Goal: Task Accomplishment & Management: Complete application form

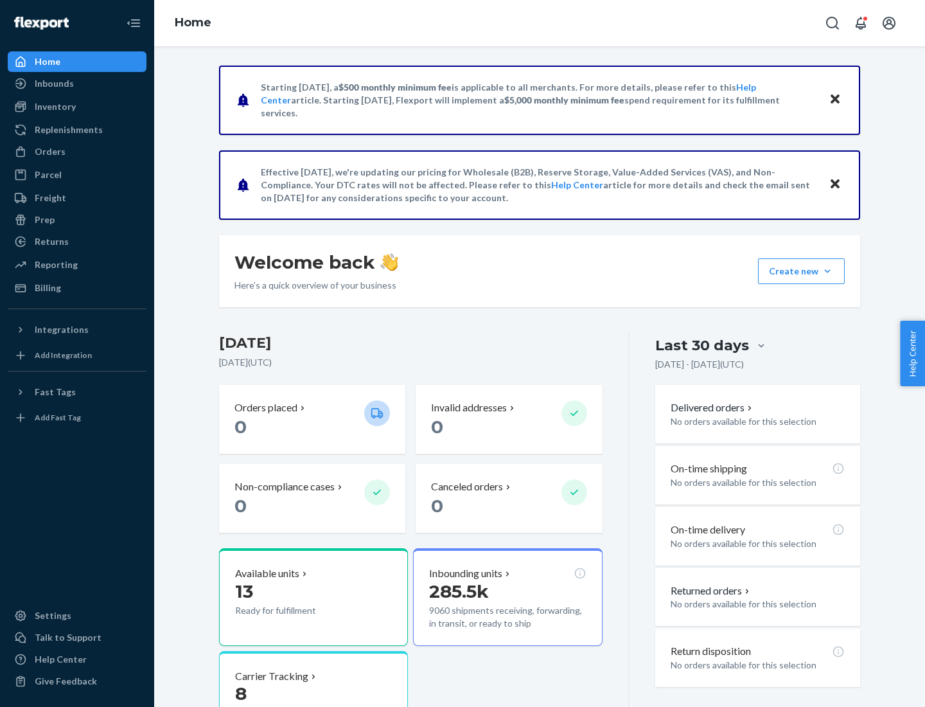
click at [828, 271] on button "Create new Create new inbound Create new order Create new product" at bounding box center [801, 271] width 87 height 26
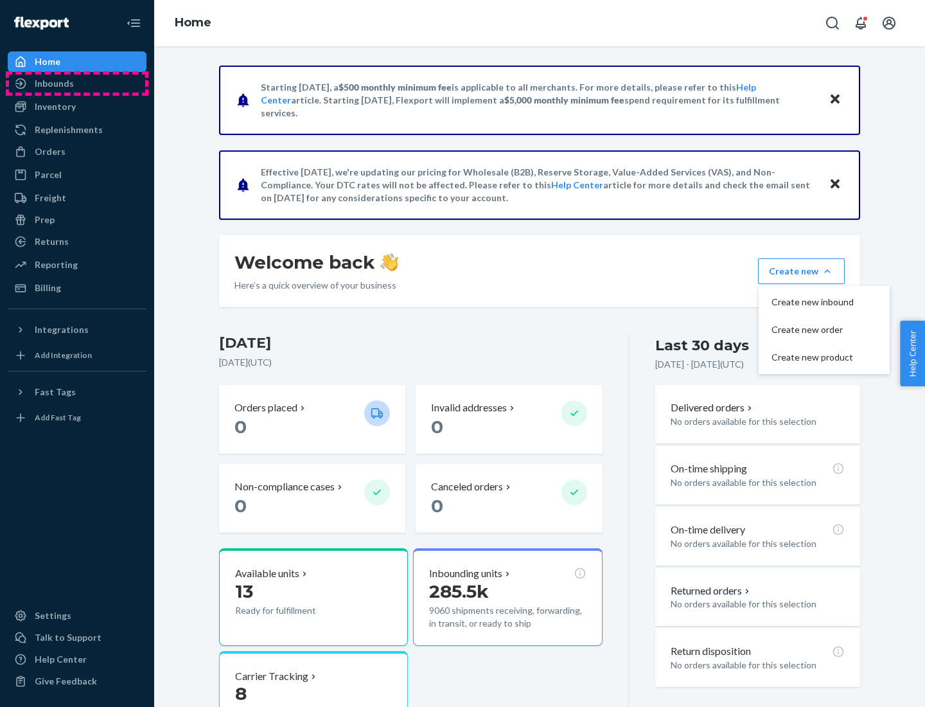
click at [77, 84] on div "Inbounds" at bounding box center [77, 84] width 136 height 18
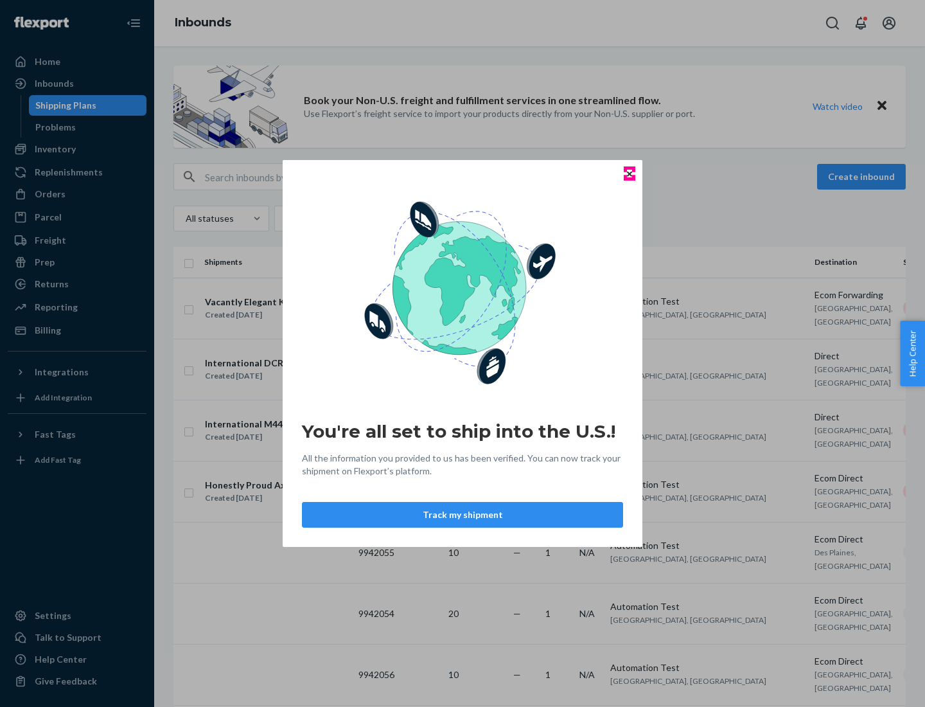
click at [629, 173] on icon "Close" at bounding box center [629, 173] width 5 height 5
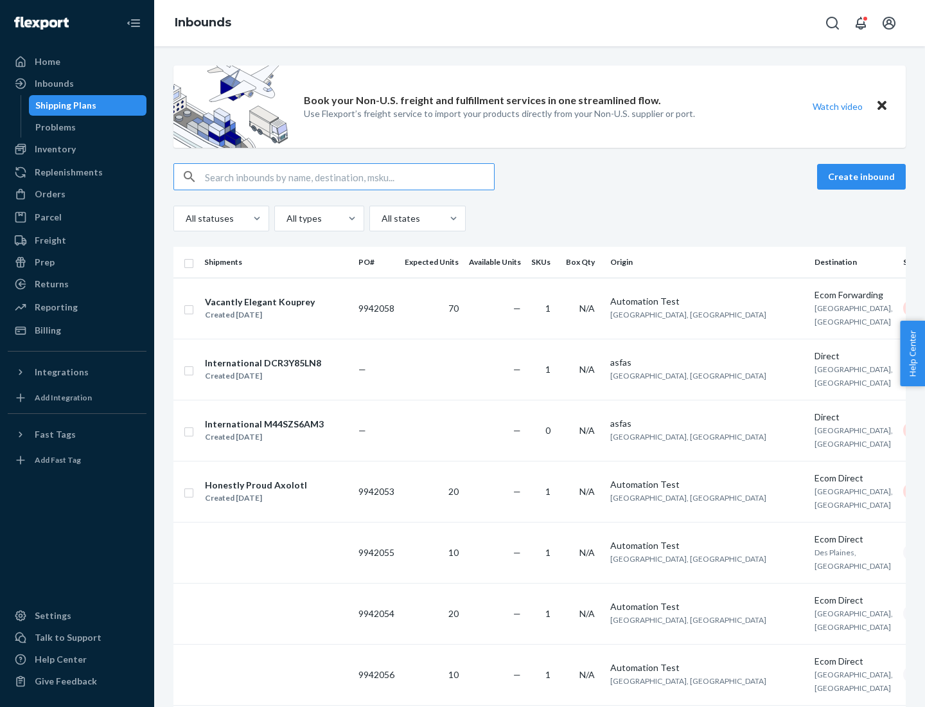
click at [864, 177] on button "Create inbound" at bounding box center [861, 177] width 89 height 26
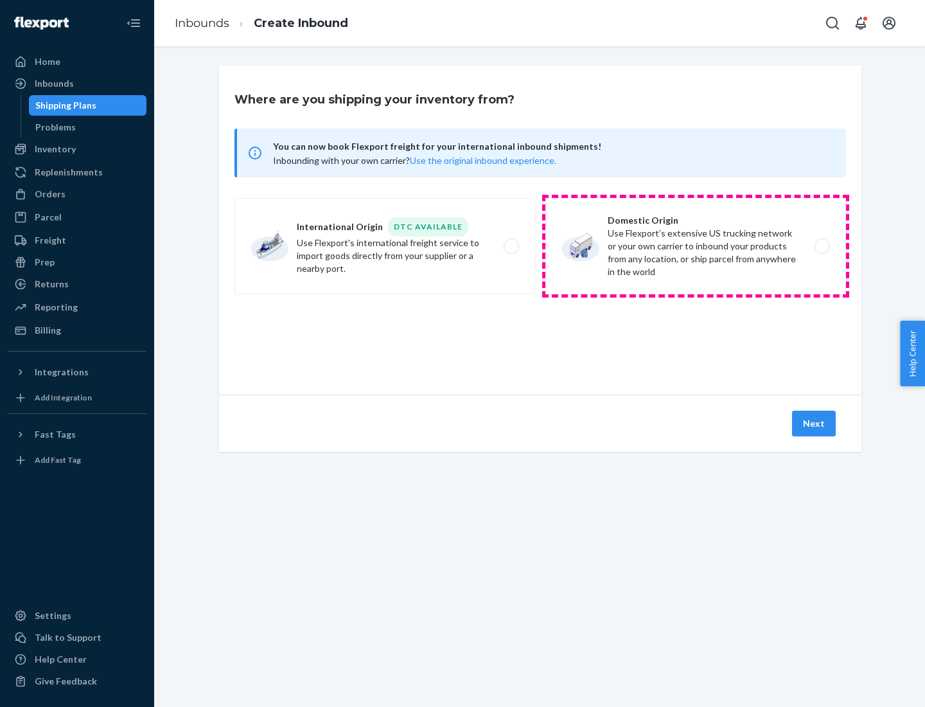
click at [696, 246] on label "Domestic Origin Use Flexport’s extensive US trucking network or your own carrie…" at bounding box center [695, 246] width 301 height 96
click at [822, 246] on input "Domestic Origin Use Flexport’s extensive US trucking network or your own carrie…" at bounding box center [826, 246] width 8 height 8
radio input "true"
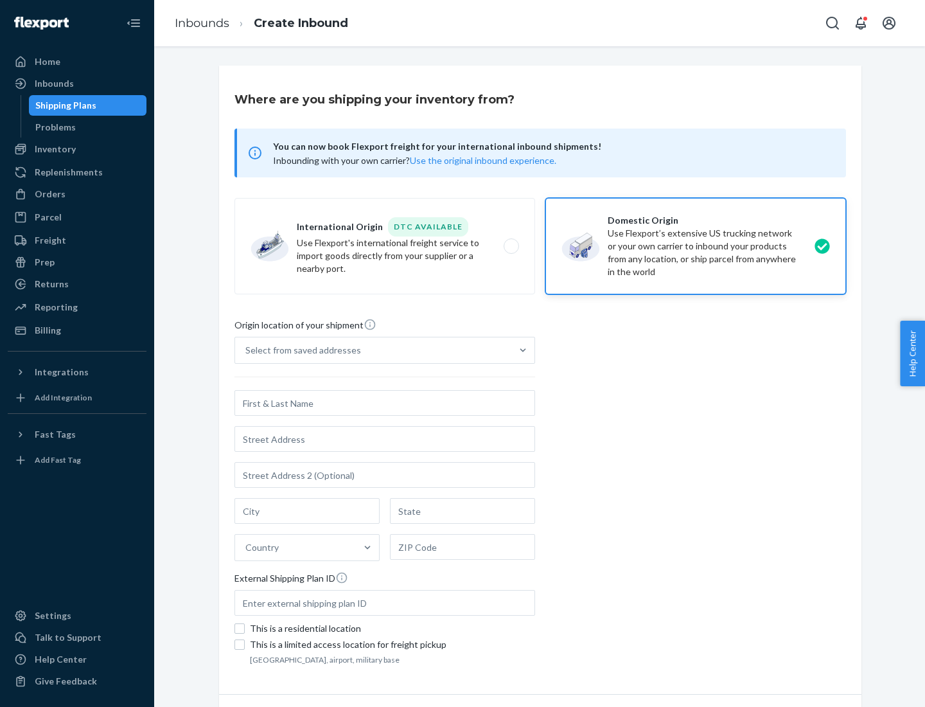
click at [373, 350] on div "Select from saved addresses" at bounding box center [373, 350] width 276 height 26
click at [247, 350] on input "Select from saved addresses" at bounding box center [245, 350] width 1 height 13
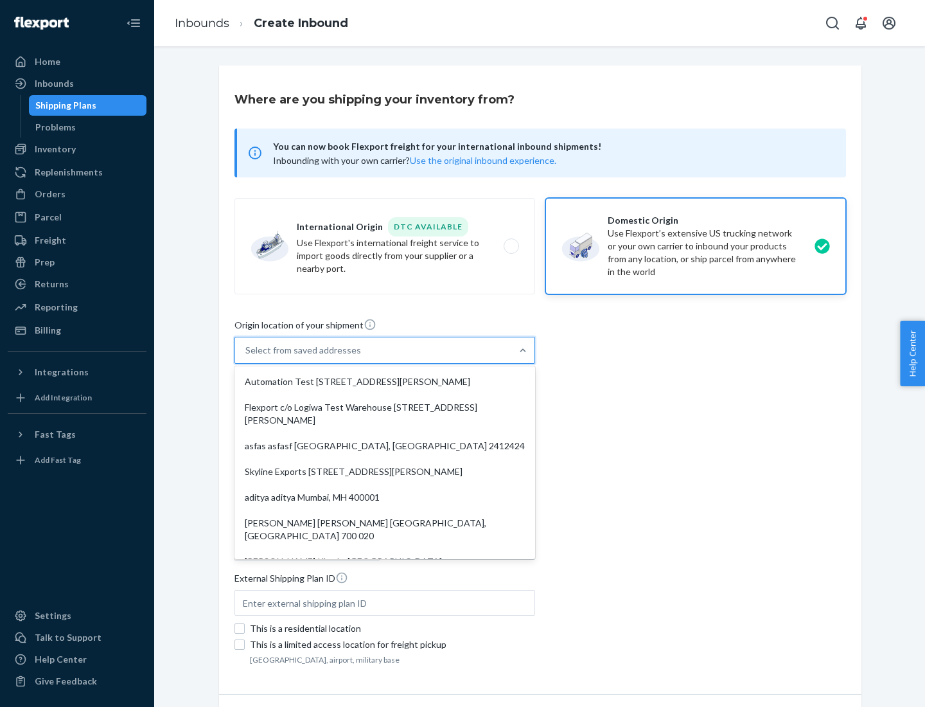
scroll to position [5, 0]
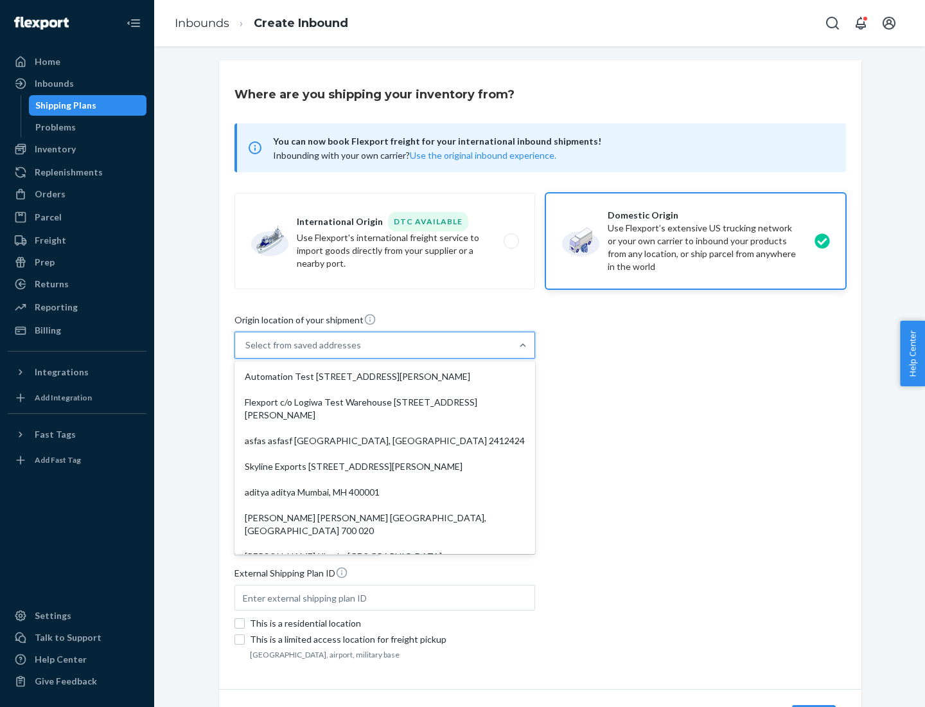
click at [385, 376] on div "Automation Test [STREET_ADDRESS][PERSON_NAME]" at bounding box center [385, 377] width 296 height 26
click at [247, 351] on input "option Automation Test [STREET_ADDRESS][PERSON_NAME]. 9 results available. Use …" at bounding box center [245, 345] width 1 height 13
type input "Automation Test"
type input "9th Floor"
type input "[GEOGRAPHIC_DATA]"
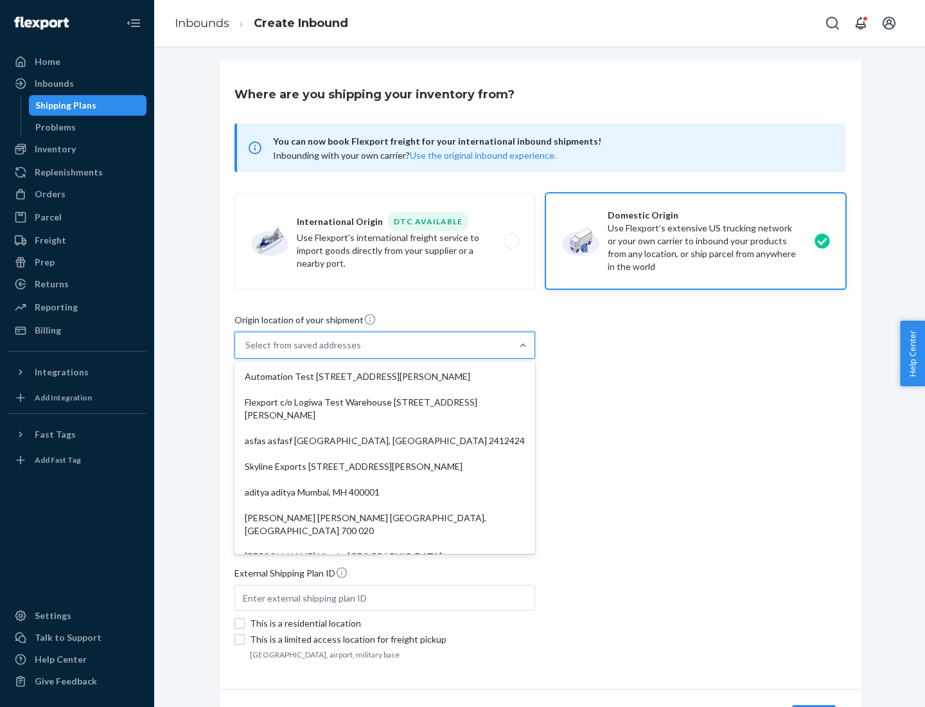
type input "CA"
type input "94104"
type input "[STREET_ADDRESS][PERSON_NAME]"
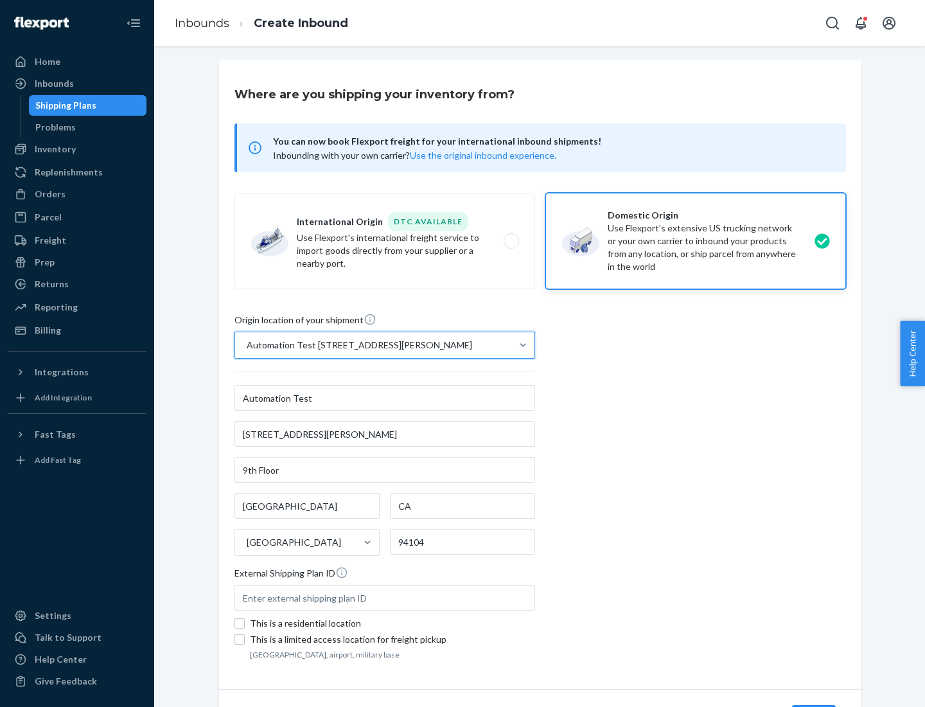
scroll to position [75, 0]
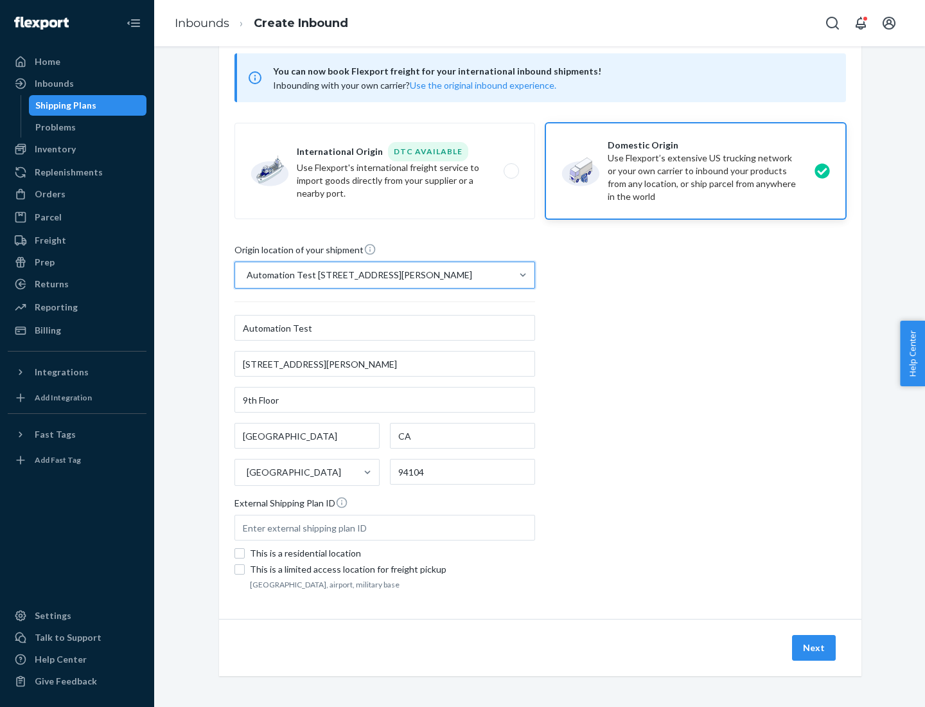
click at [815, 648] on button "Next" at bounding box center [814, 648] width 44 height 26
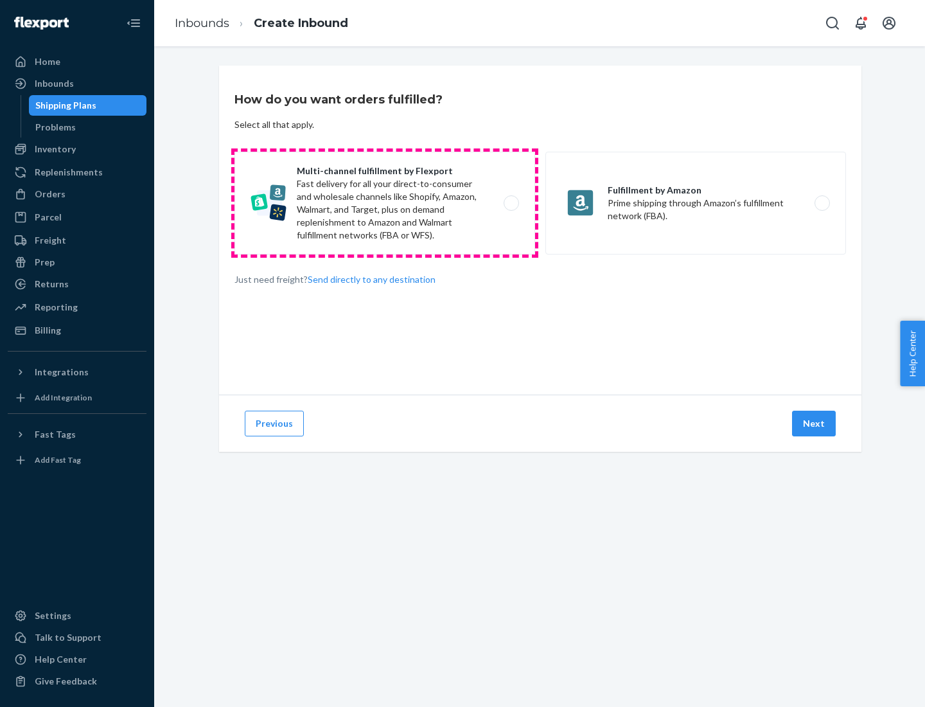
click at [385, 203] on label "Multi-channel fulfillment by Flexport Fast delivery for all your direct-to-cons…" at bounding box center [385, 203] width 301 height 103
click at [511, 203] on input "Multi-channel fulfillment by Flexport Fast delivery for all your direct-to-cons…" at bounding box center [515, 203] width 8 height 8
radio input "true"
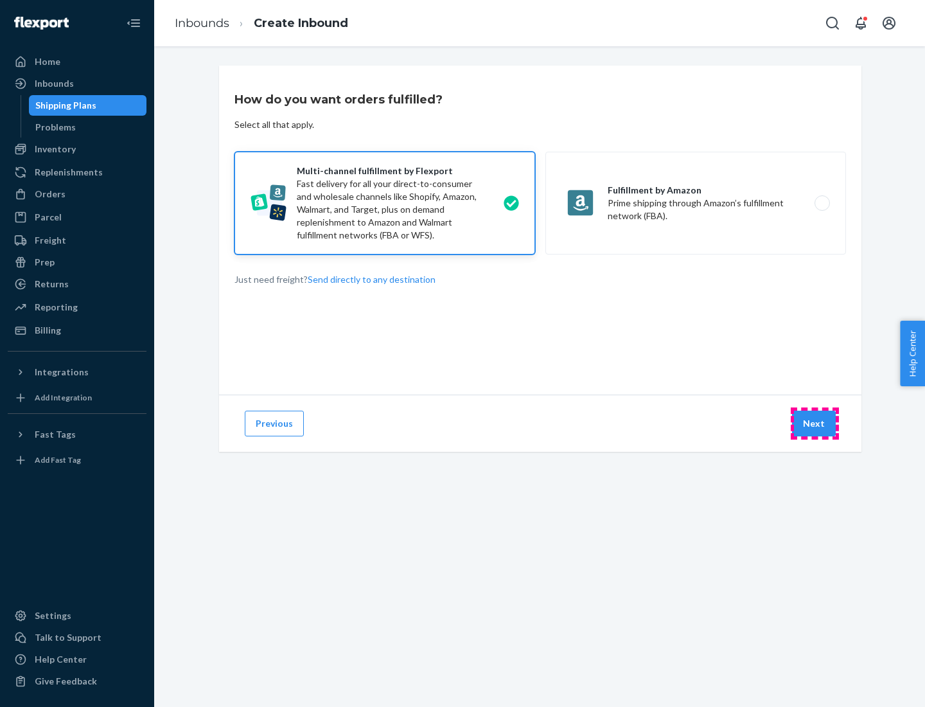
click at [815, 423] on button "Next" at bounding box center [814, 424] width 44 height 26
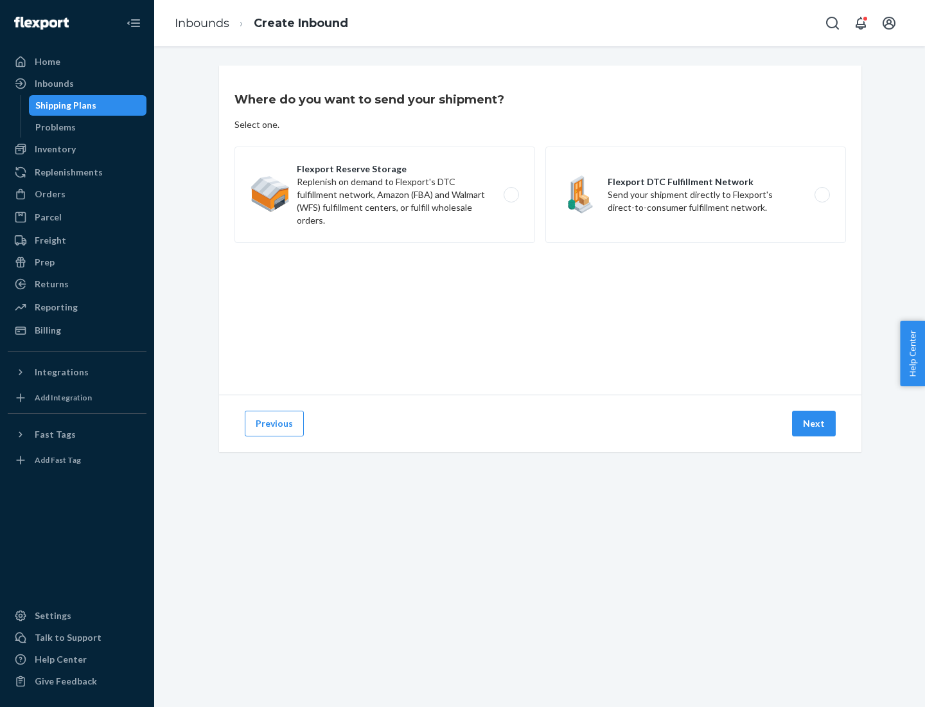
click at [385, 195] on label "Flexport Reserve Storage Replenish on demand to Flexport's DTC fulfillment netw…" at bounding box center [385, 194] width 301 height 96
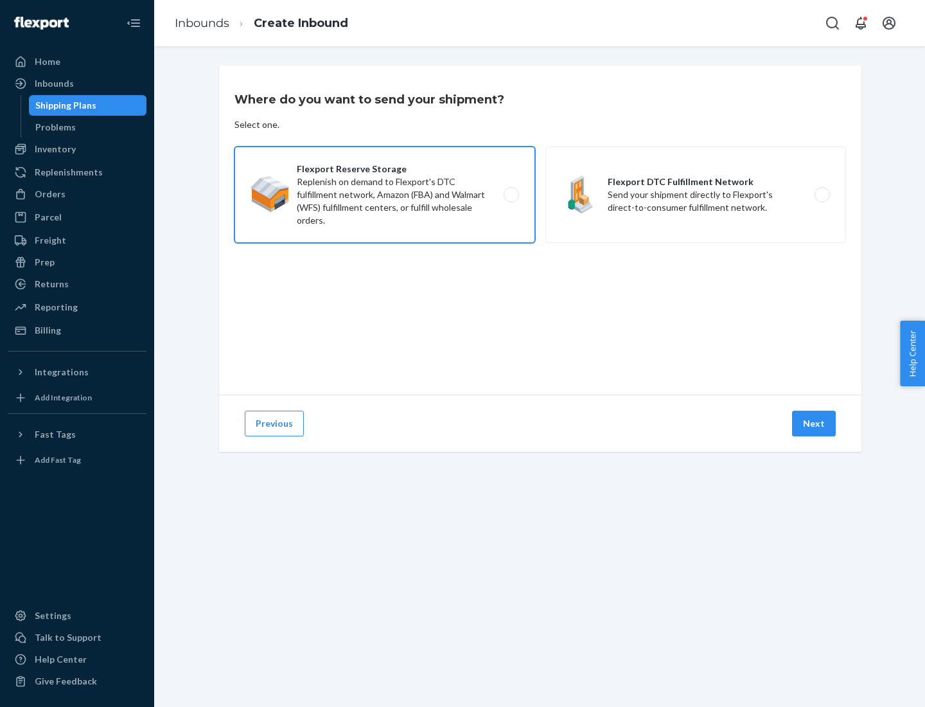
click at [511, 195] on input "Flexport Reserve Storage Replenish on demand to Flexport's DTC fulfillment netw…" at bounding box center [515, 195] width 8 height 8
radio input "true"
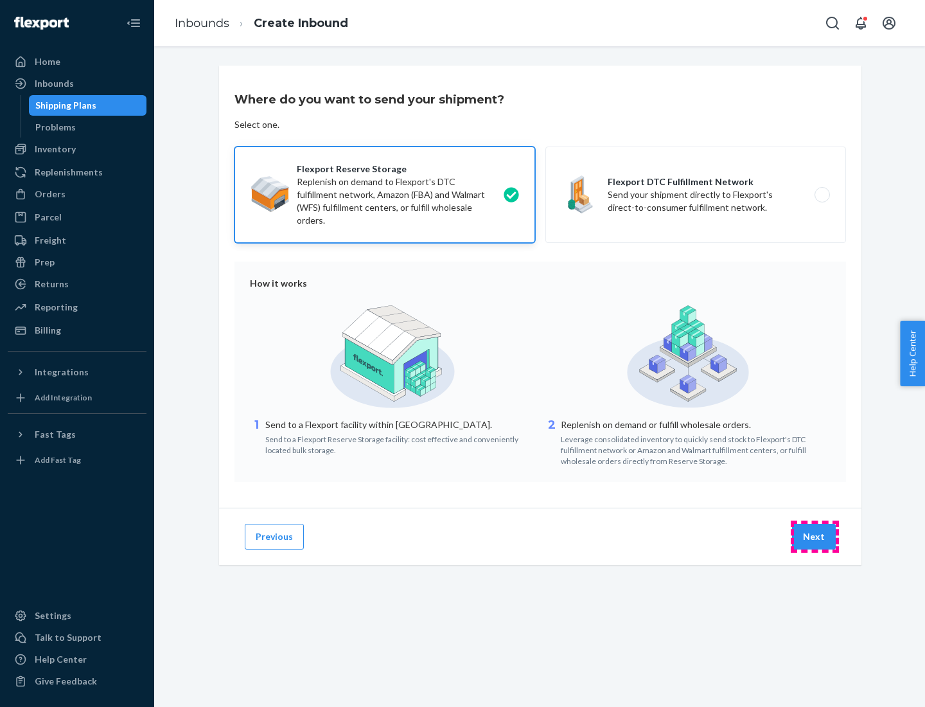
click at [815, 536] on button "Next" at bounding box center [814, 537] width 44 height 26
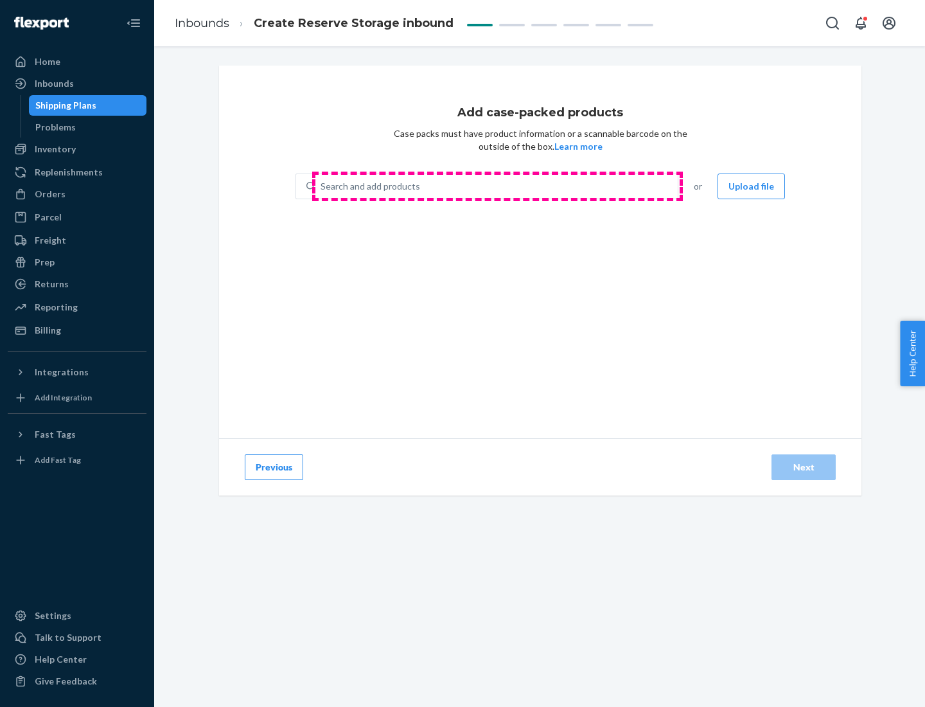
click at [497, 186] on div "Search and add products" at bounding box center [496, 186] width 362 height 23
click at [322, 186] on input "Search and add products" at bounding box center [321, 186] width 1 height 13
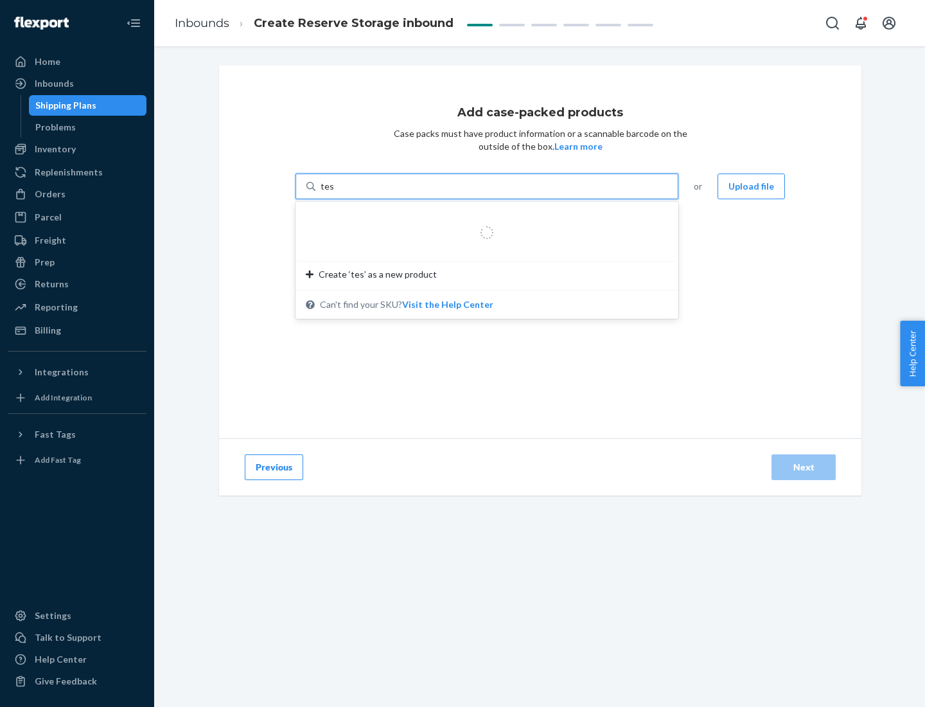
type input "test-syn"
click at [483, 217] on div "test - syn - test" at bounding box center [482, 217] width 352 height 13
click at [354, 193] on input "test-syn" at bounding box center [337, 186] width 33 height 13
type input "1"
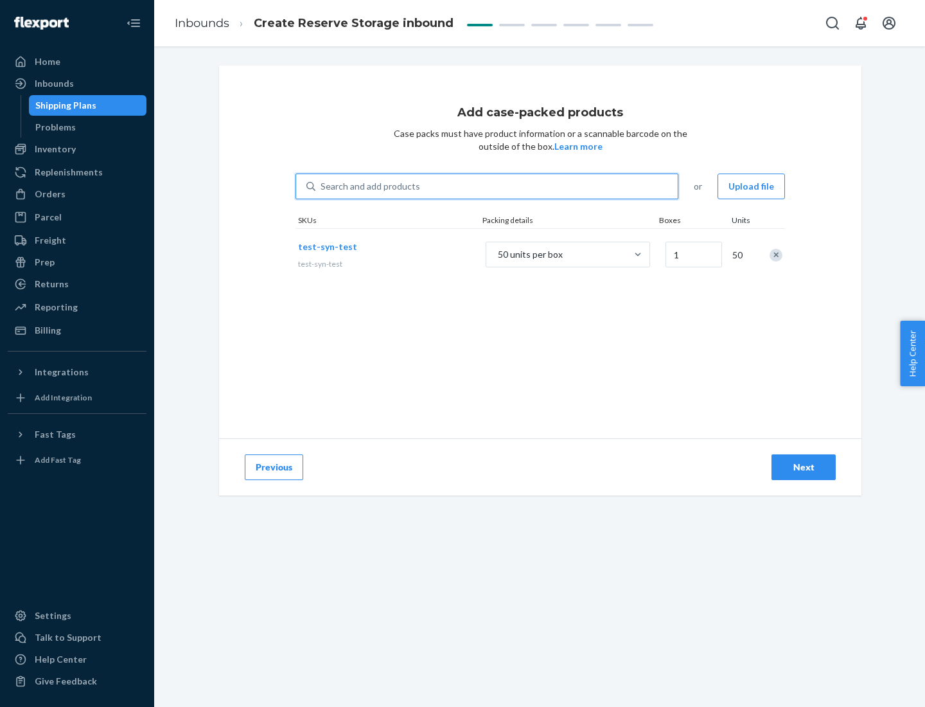
click at [804, 467] on div "Next" at bounding box center [804, 467] width 42 height 13
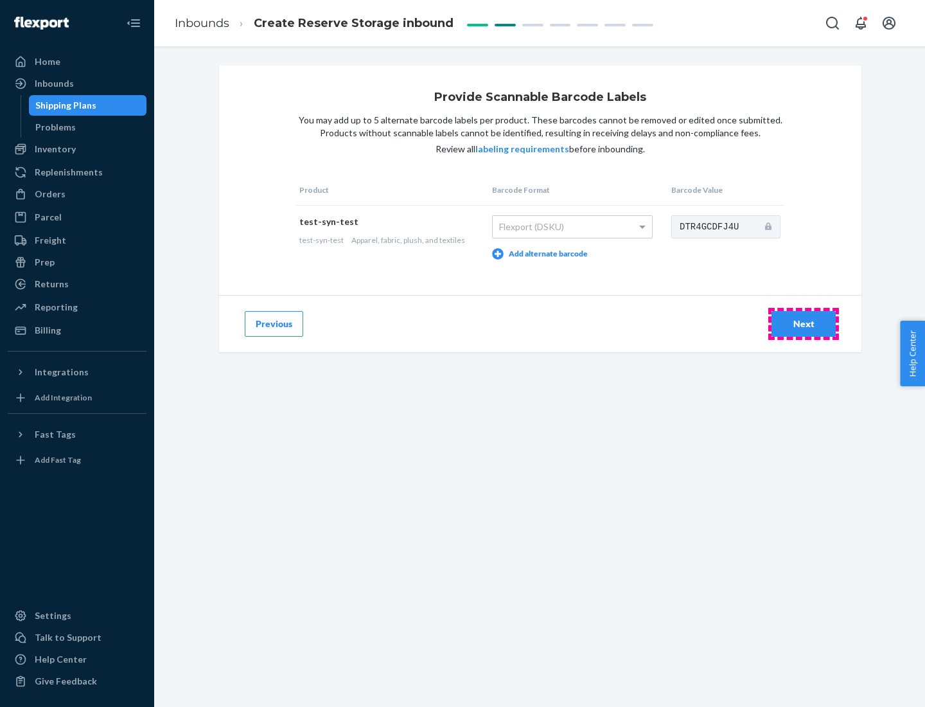
click at [804, 323] on div "Next" at bounding box center [804, 323] width 42 height 13
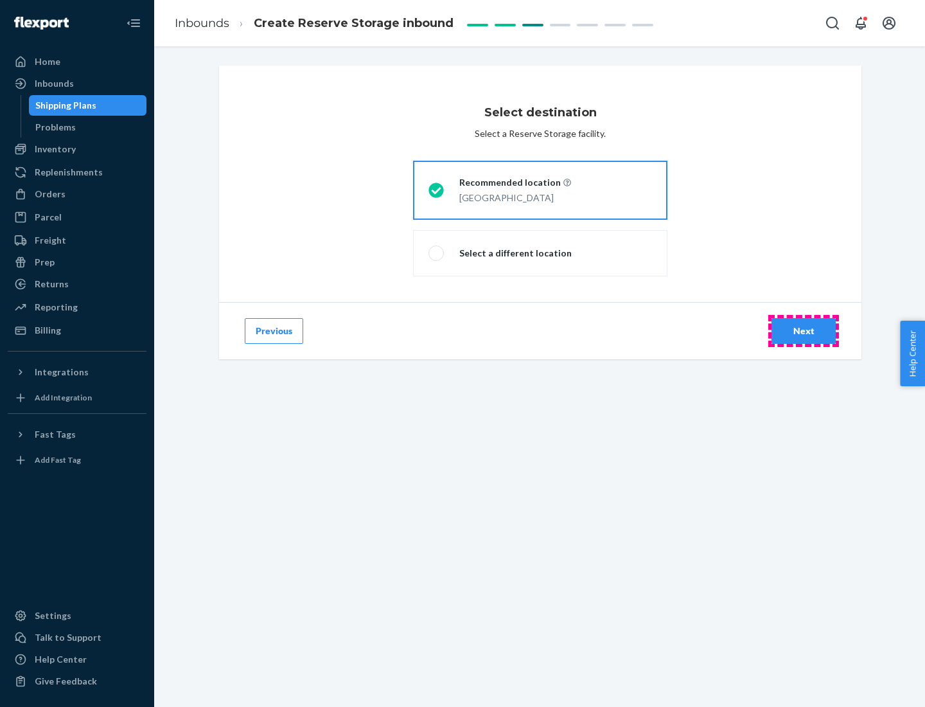
click at [804, 331] on div "Next" at bounding box center [804, 330] width 42 height 13
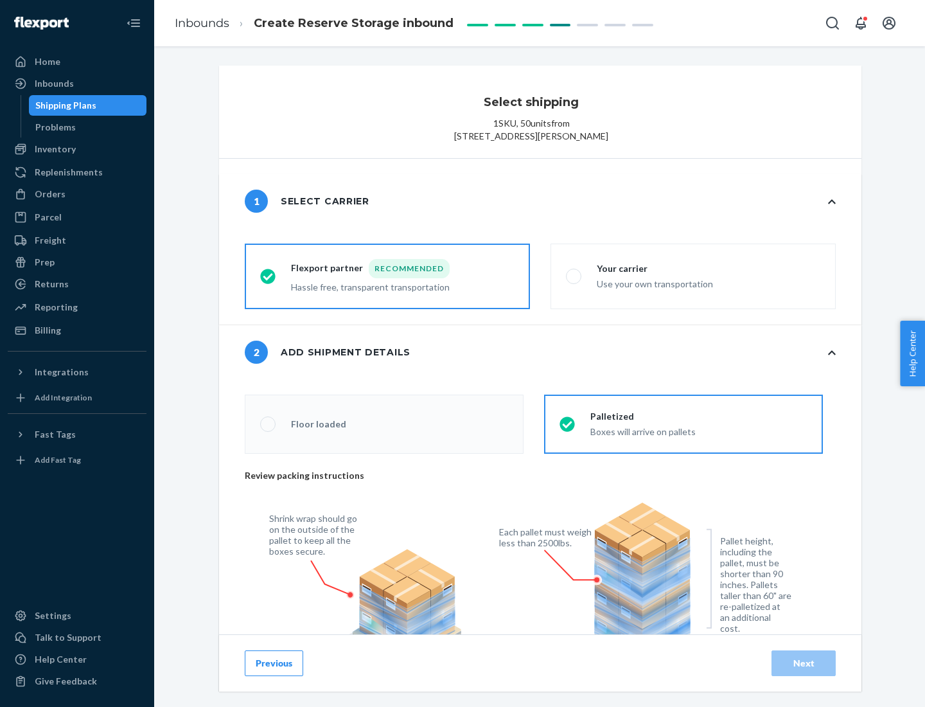
radio input "false"
type input "1"
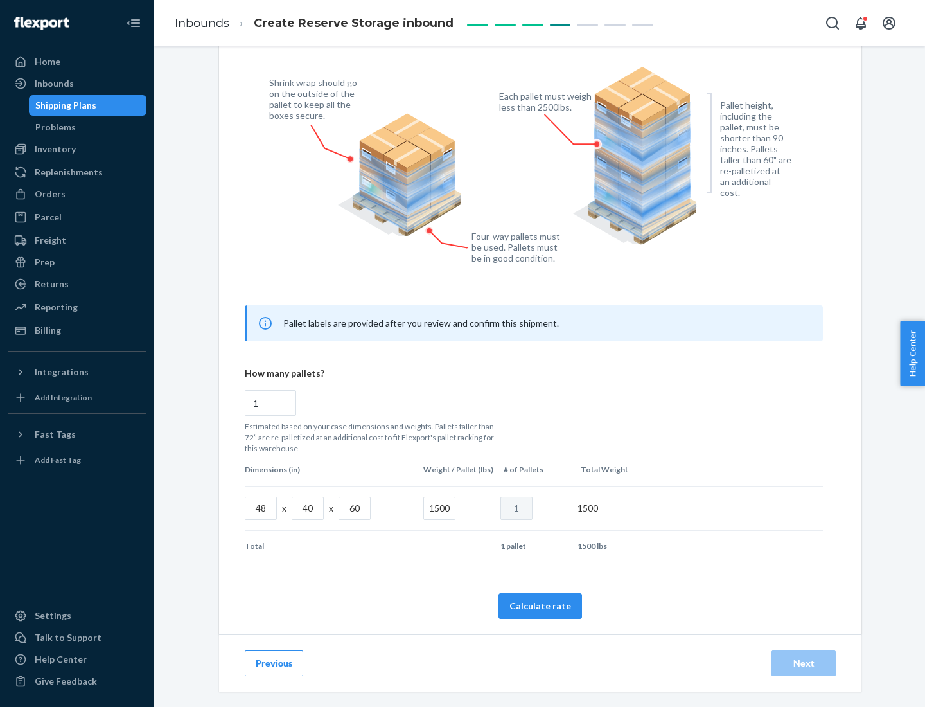
click at [540, 605] on button "Calculate rate" at bounding box center [541, 606] width 84 height 26
radio input "false"
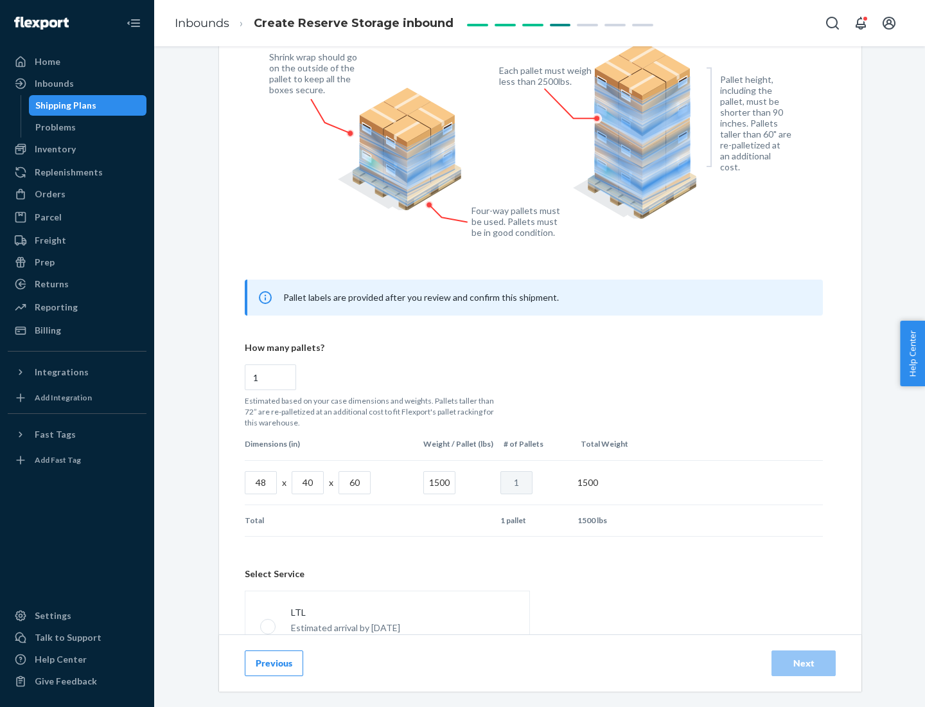
scroll to position [568, 0]
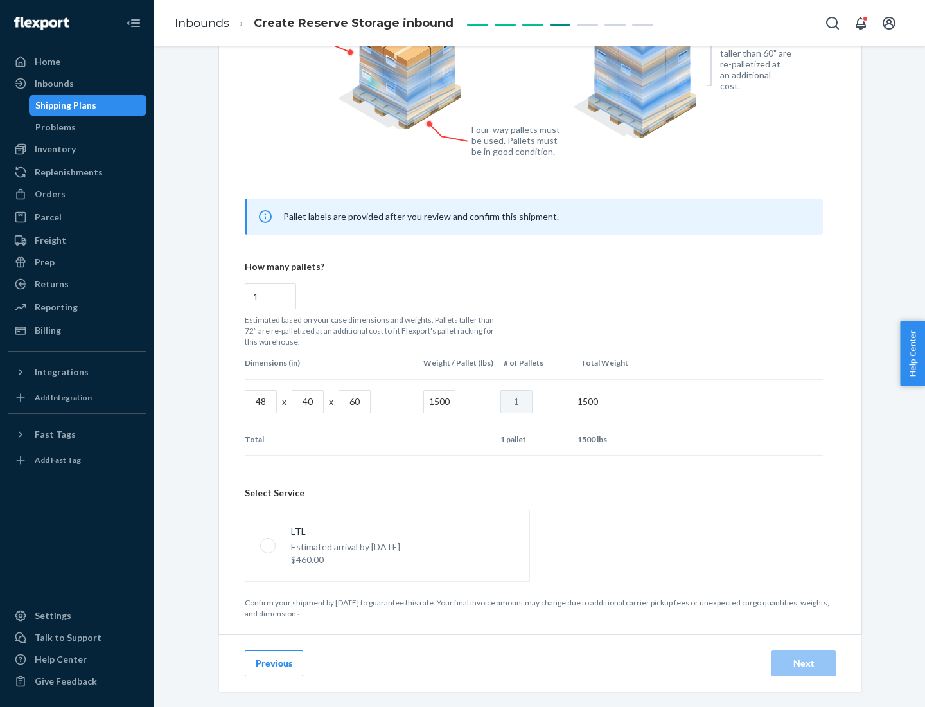
click at [387, 545] on p "Estimated arrival by [DATE]" at bounding box center [345, 546] width 109 height 13
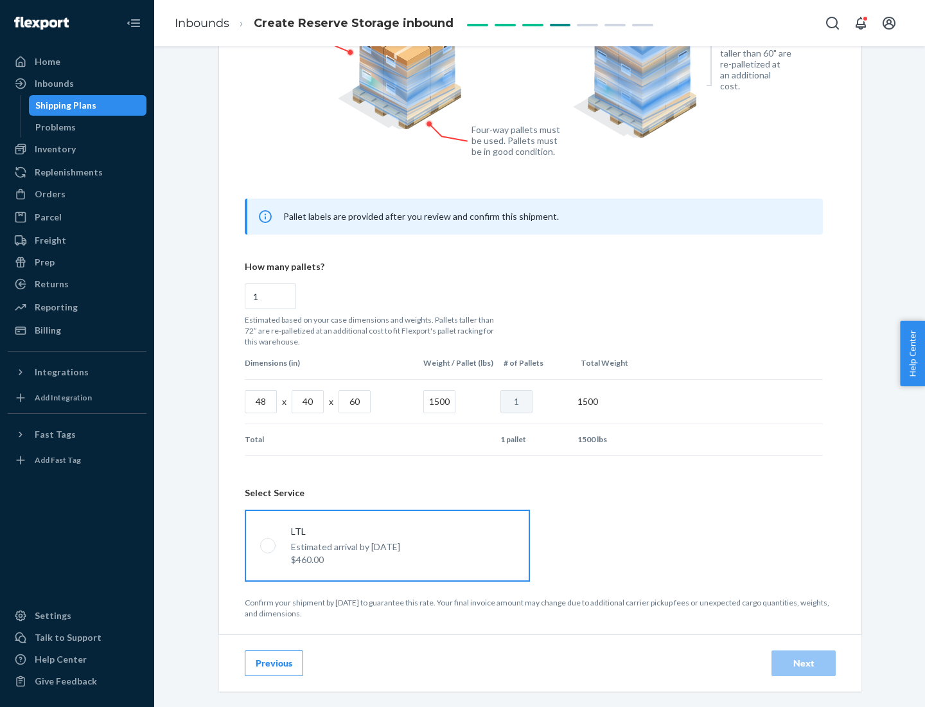
click at [269, 545] on input "LTL Estimated arrival by [DATE] $460.00" at bounding box center [264, 545] width 8 height 8
radio input "true"
radio input "false"
click at [804, 662] on div "Next" at bounding box center [804, 663] width 42 height 13
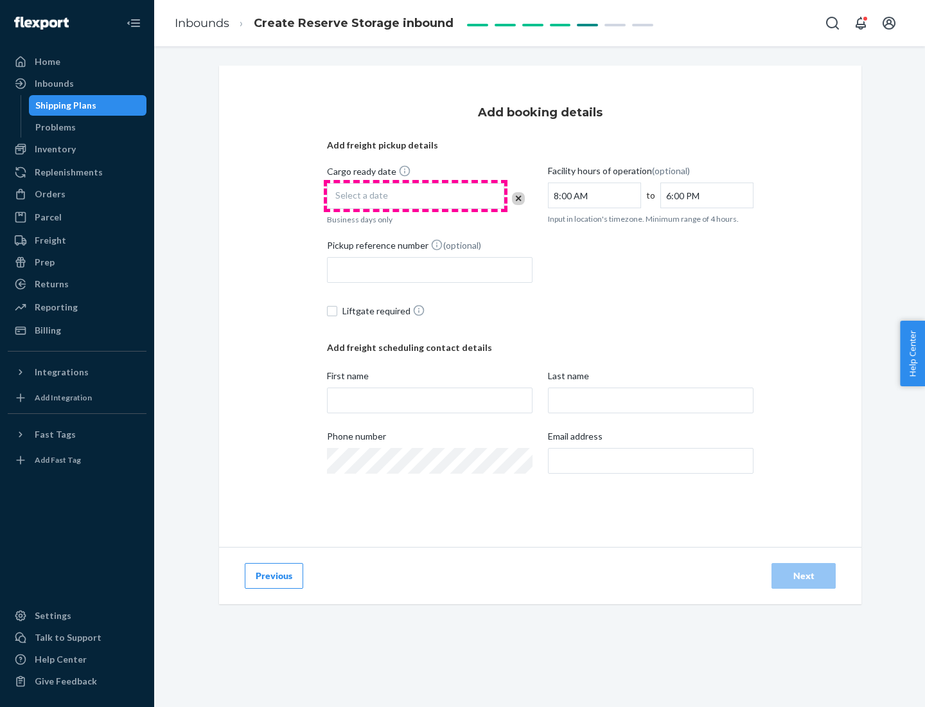
click at [416, 196] on div "Select a date" at bounding box center [415, 196] width 177 height 26
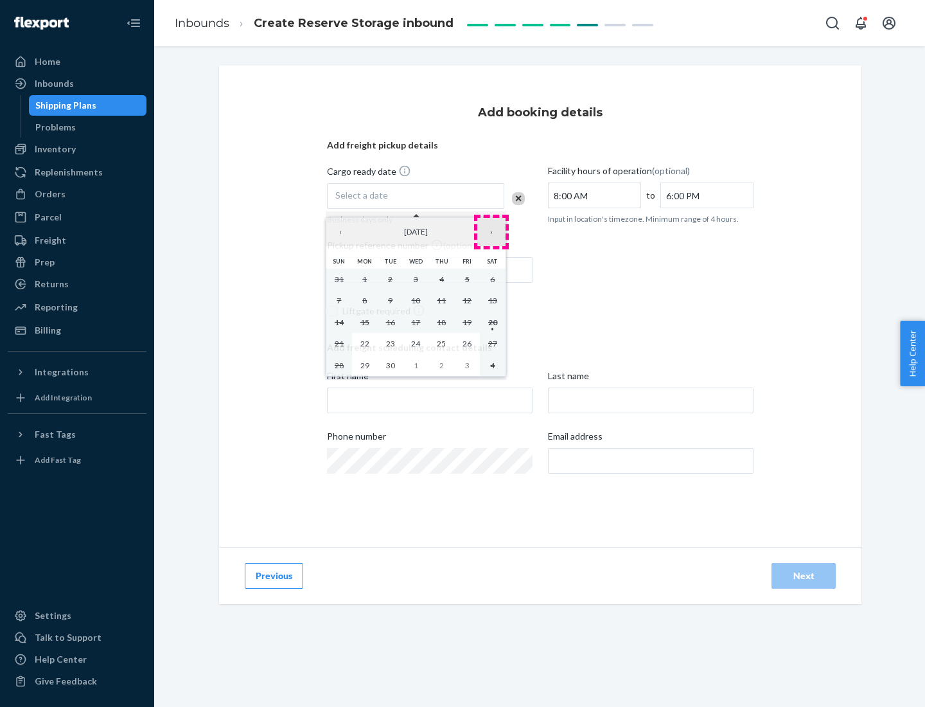
click at [492, 232] on button "›" at bounding box center [491, 232] width 28 height 28
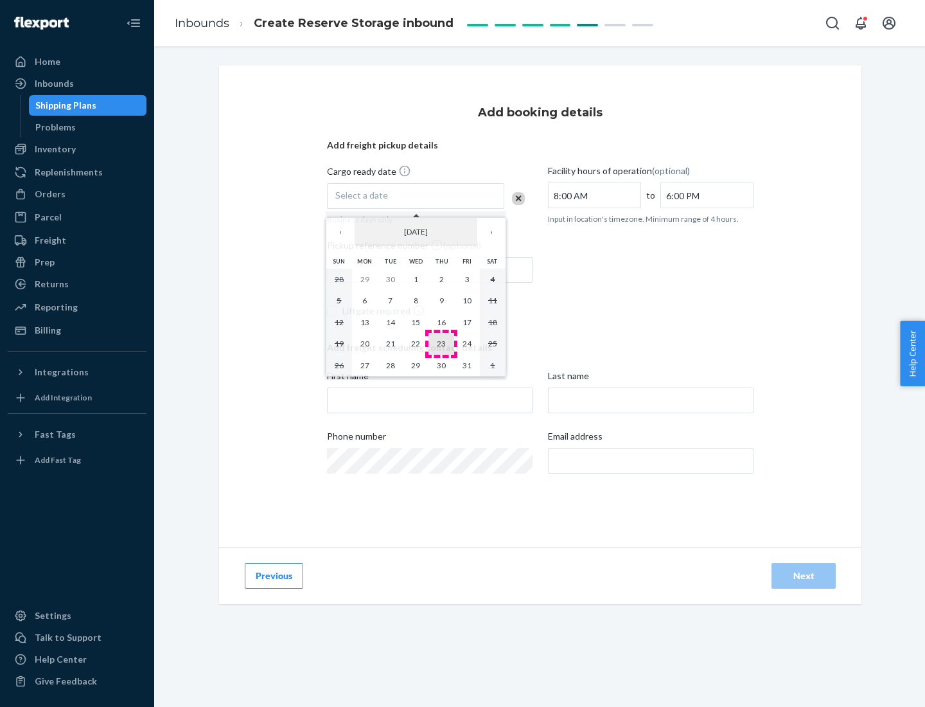
click at [441, 343] on abbr "23" at bounding box center [441, 344] width 9 height 10
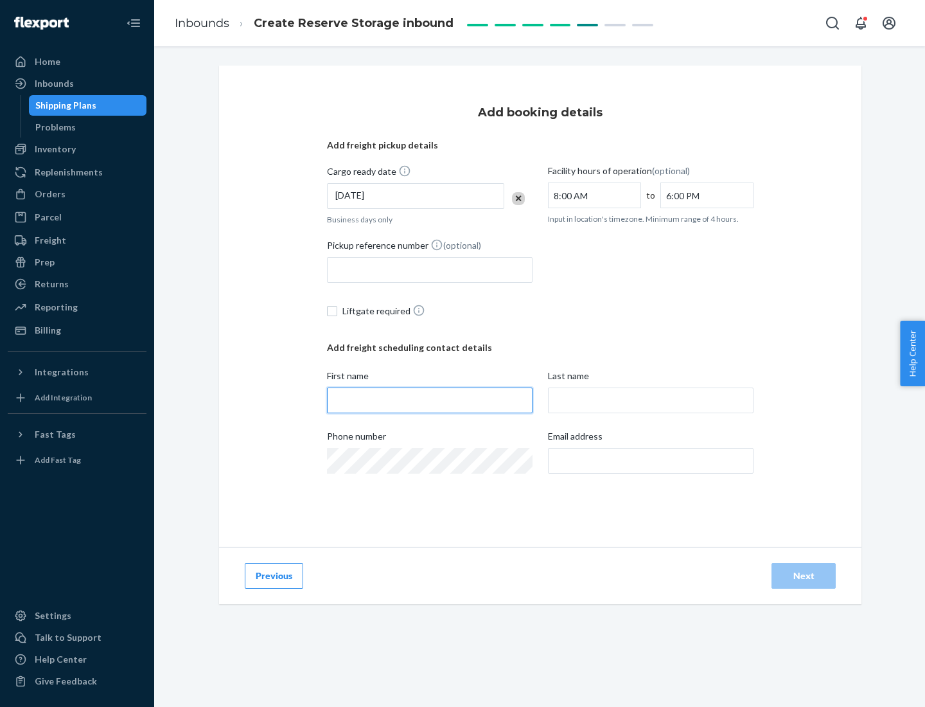
click at [430, 400] on input "First name" at bounding box center [430, 400] width 206 height 26
type input "[PERSON_NAME]"
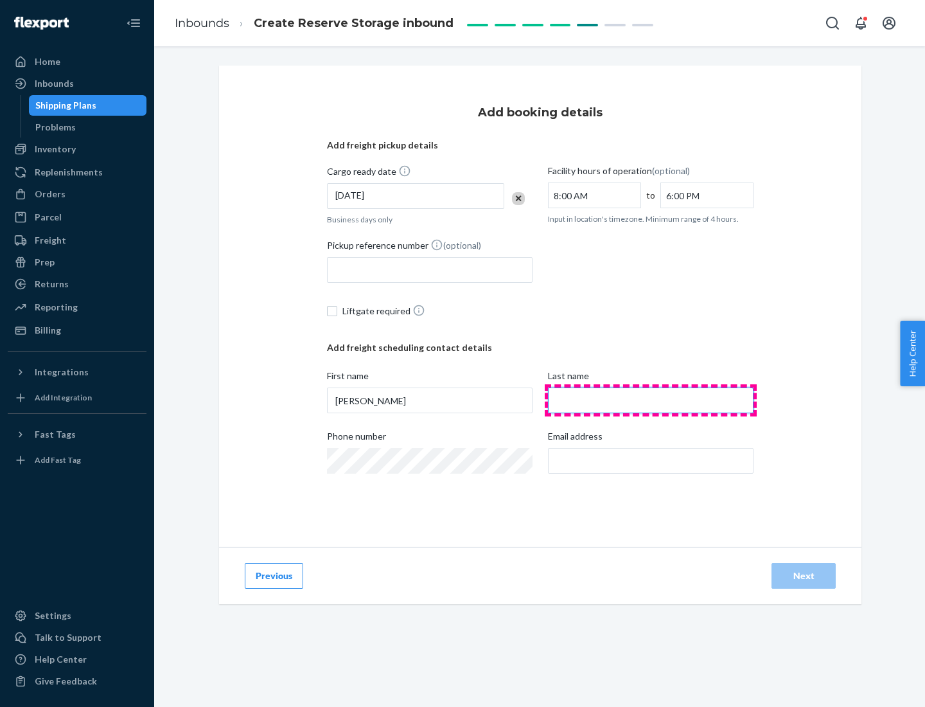
click at [651, 400] on input "Last name" at bounding box center [651, 400] width 206 height 26
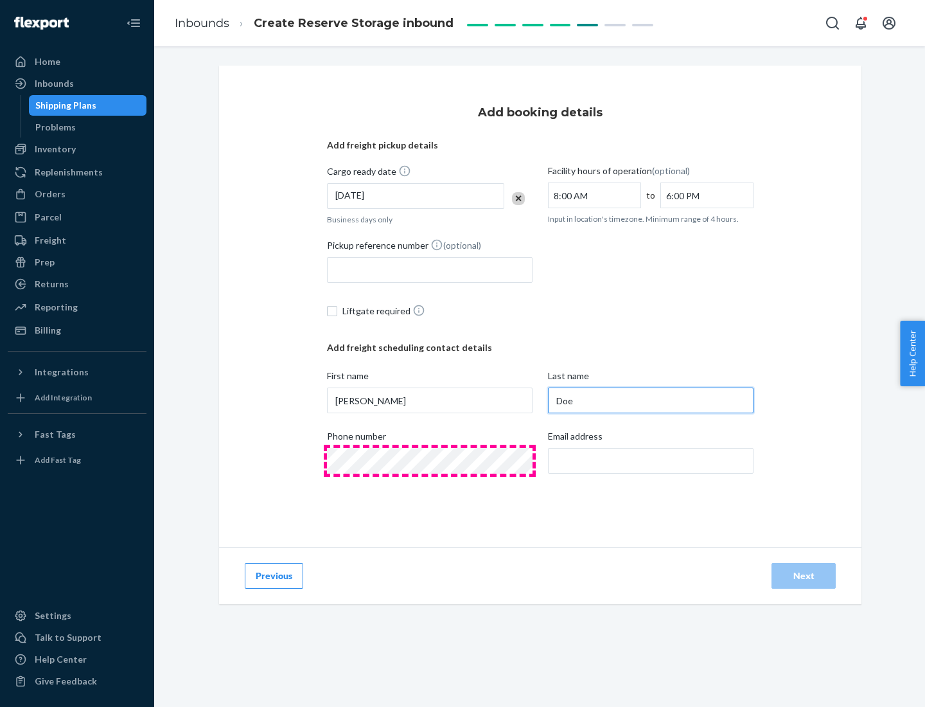
type input "Doe"
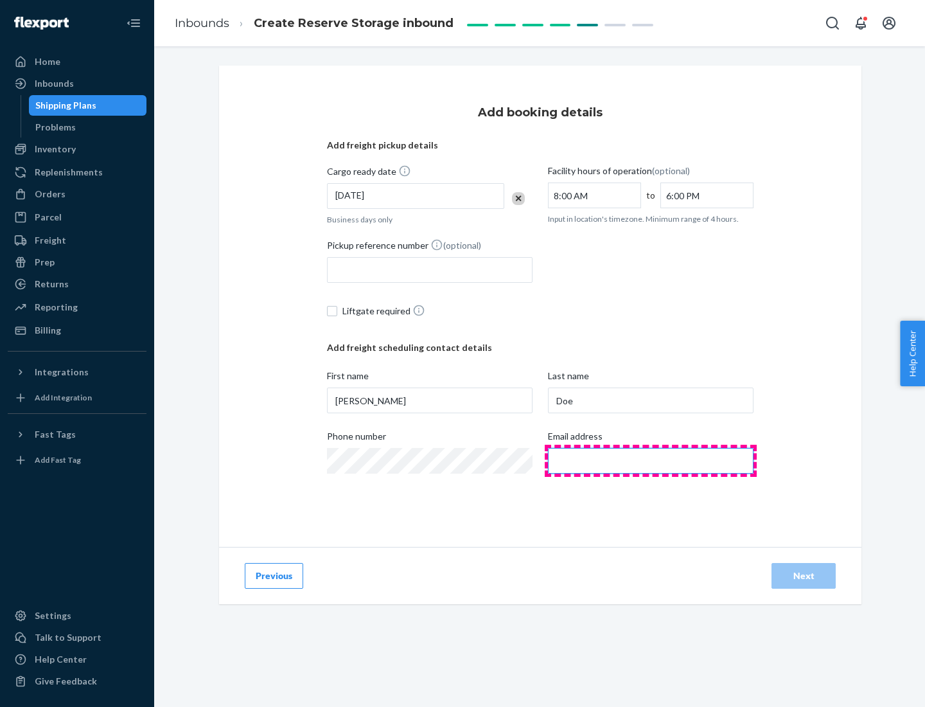
click at [651, 461] on input "Email address" at bounding box center [651, 461] width 206 height 26
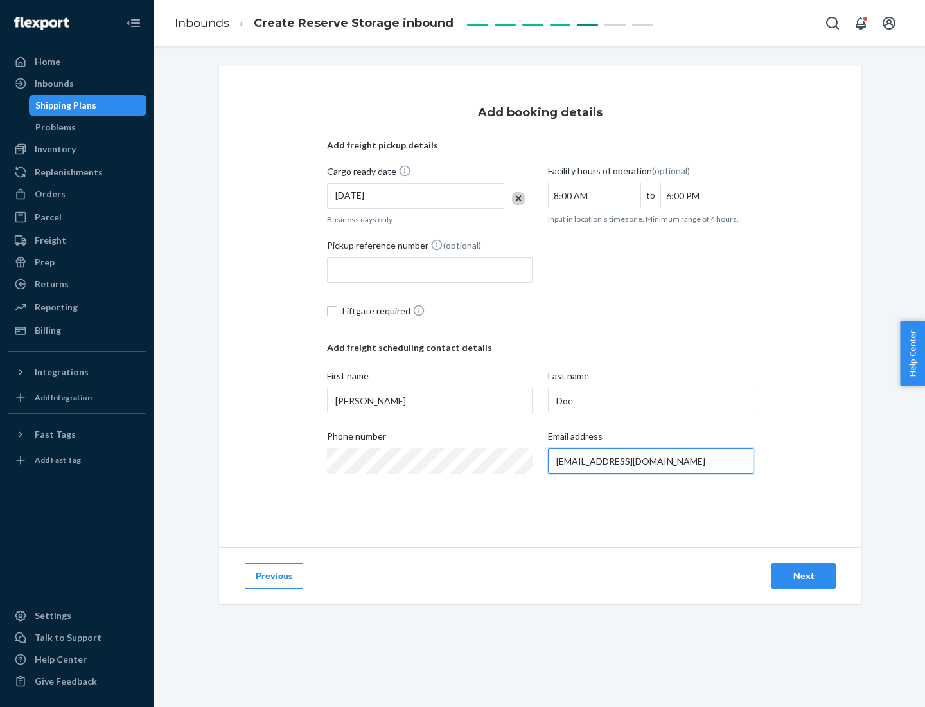
type input "[EMAIL_ADDRESS][DOMAIN_NAME]"
click at [804, 576] on div "Next" at bounding box center [804, 575] width 42 height 13
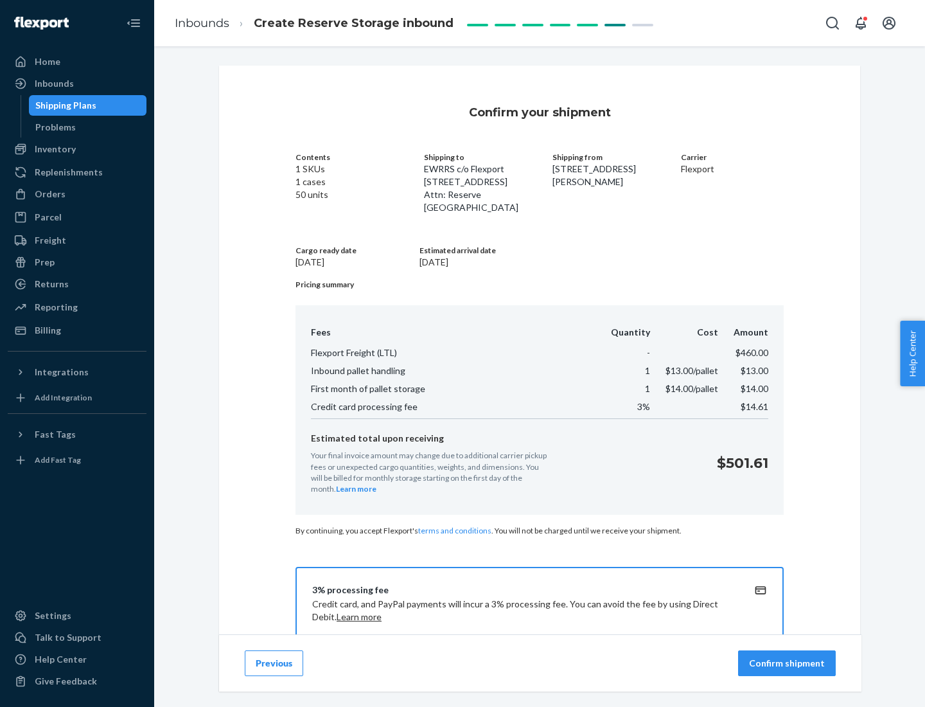
scroll to position [185, 0]
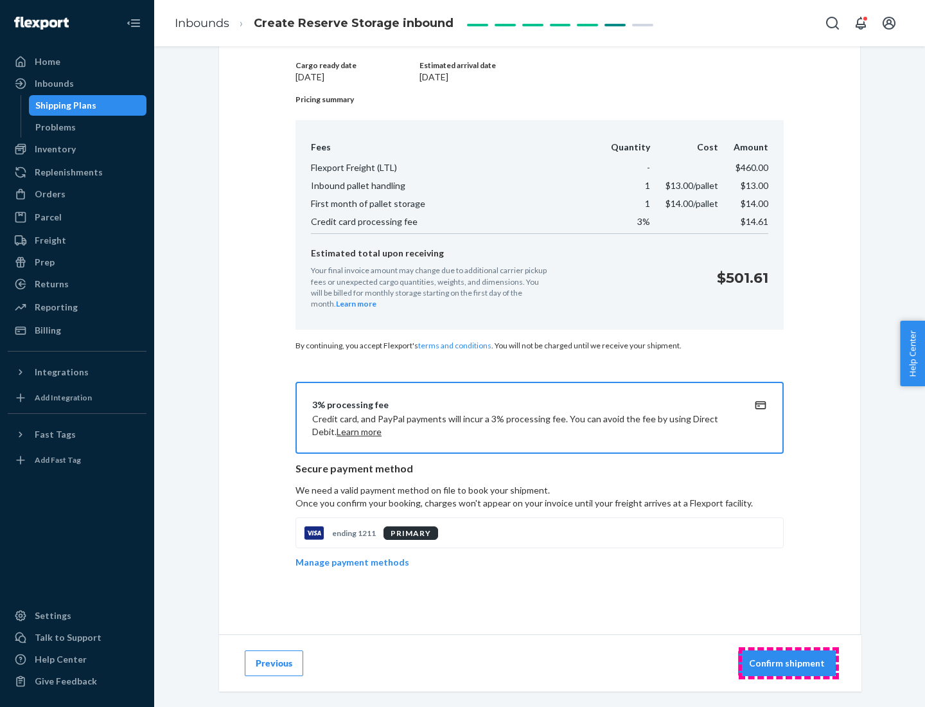
click at [788, 663] on p "Confirm shipment" at bounding box center [787, 663] width 76 height 13
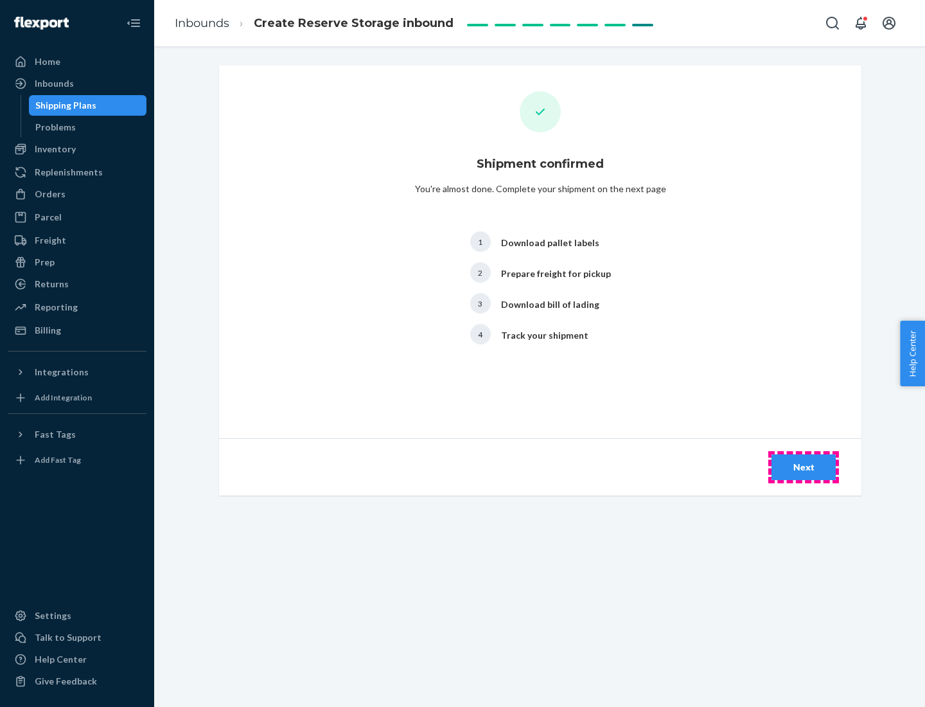
click at [804, 467] on div "Next" at bounding box center [804, 467] width 42 height 13
